Goal: Information Seeking & Learning: Learn about a topic

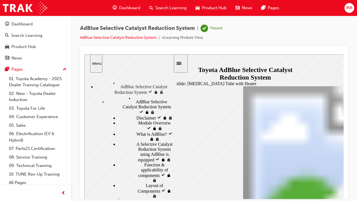
scroll to position [2, 0]
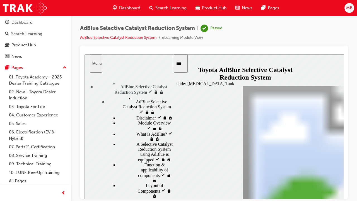
scroll to position [0, 0]
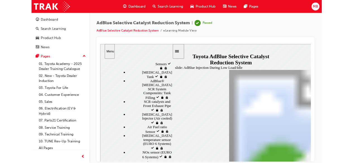
scroll to position [248, 0]
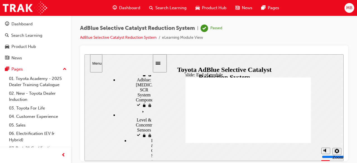
click at [134, 7] on span "Dashboard" at bounding box center [129, 8] width 21 height 6
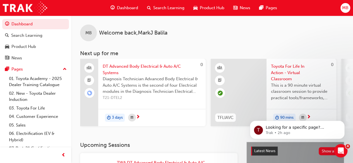
scroll to position [62, 0]
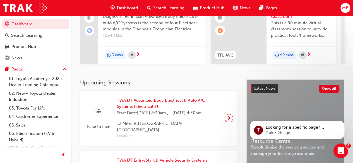
click at [338, 148] on icon "Open Intercom Messenger" at bounding box center [339, 149] width 9 height 9
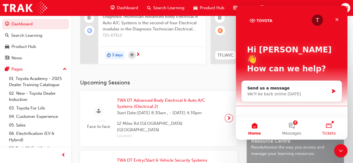
scroll to position [0, 0]
click at [293, 127] on button "4 Messages" at bounding box center [291, 128] width 37 height 22
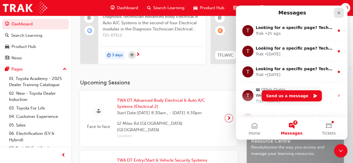
click at [338, 12] on icon "Close" at bounding box center [338, 13] width 4 height 4
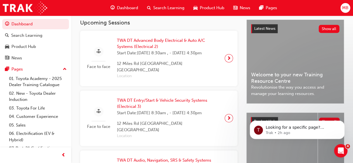
scroll to position [123, 0]
click at [224, 121] on div "TWA DT Entry/Start & Vehicle Security Systems (Electrical 3) Start Date: [DATE]…" at bounding box center [168, 118] width 112 height 42
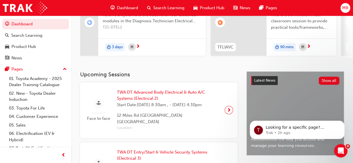
scroll to position [190, 0]
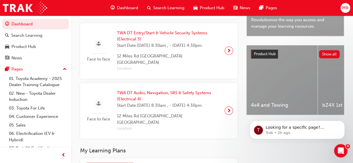
click at [133, 9] on span "Dashboard" at bounding box center [127, 8] width 21 height 6
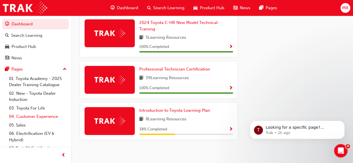
scroll to position [39, 0]
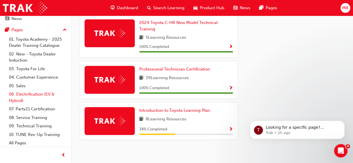
click at [34, 92] on link "06. Electrification (EV & Hybrid)" at bounding box center [38, 97] width 62 height 15
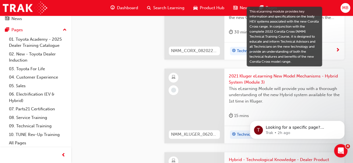
scroll to position [1313, 0]
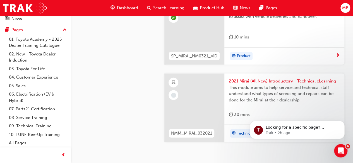
scroll to position [1802, 0]
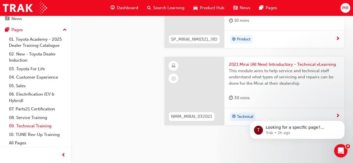
click at [42, 125] on link "09. Technical Training" at bounding box center [38, 126] width 62 height 9
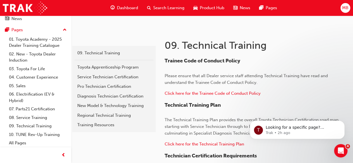
scroll to position [82, 0]
click at [115, 91] on link "Diagnosis Technician Certification" at bounding box center [113, 96] width 79 height 10
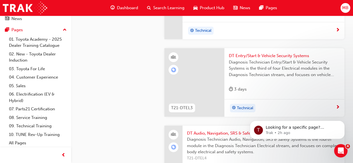
scroll to position [816, 0]
click at [268, 108] on div "T Looking for a specific page? Technical, Toyota Network Training, Technical Tr…" at bounding box center [297, 104] width 103 height 70
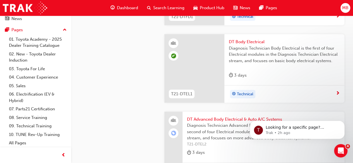
scroll to position [675, 0]
click at [343, 123] on icon "Dismiss notification" at bounding box center [342, 122] width 2 height 2
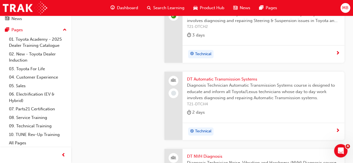
scroll to position [1332, 0]
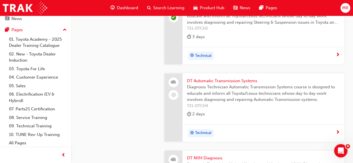
click at [207, 130] on span "Technical" at bounding box center [203, 133] width 16 height 6
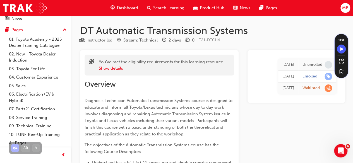
click at [127, 5] on span "Dashboard" at bounding box center [127, 8] width 21 height 6
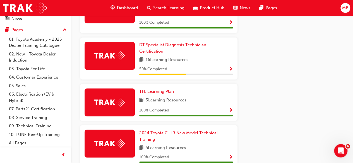
scroll to position [504, 0]
